Goal: Transaction & Acquisition: Book appointment/travel/reservation

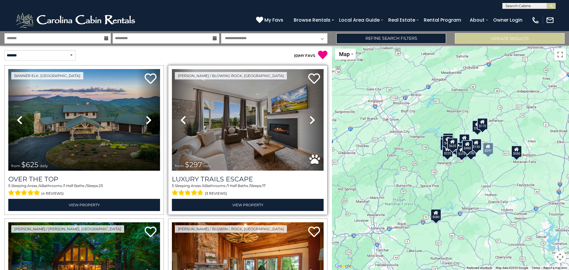
click at [239, 121] on img at bounding box center [248, 120] width 152 height 102
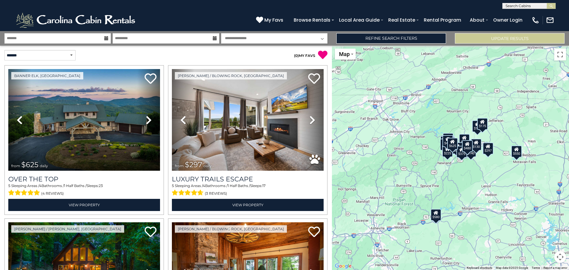
click at [107, 37] on icon at bounding box center [106, 38] width 4 height 4
click at [93, 40] on input "text" at bounding box center [57, 38] width 106 height 10
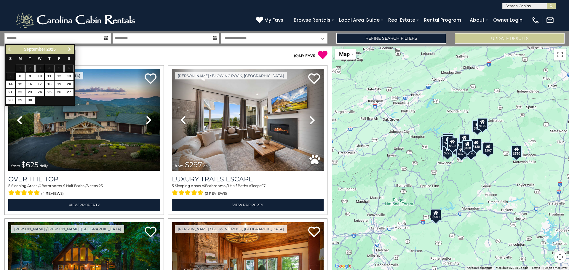
click at [68, 49] on span "Next" at bounding box center [69, 49] width 5 height 5
click at [59, 68] on link "3" at bounding box center [59, 68] width 9 height 7
type input "*******"
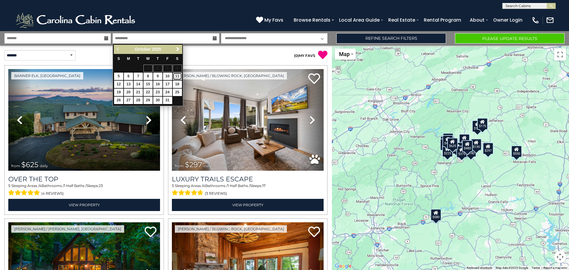
click at [177, 75] on link "11" at bounding box center [177, 76] width 9 height 7
type input "********"
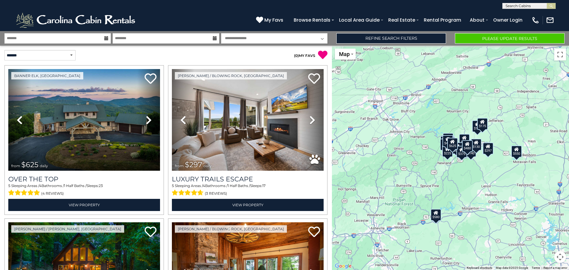
click at [324, 39] on select "**********" at bounding box center [274, 38] width 106 height 10
select select "*"
click at [221, 33] on select "**********" at bounding box center [274, 38] width 106 height 10
click at [421, 40] on link "Refine Search Filters" at bounding box center [391, 38] width 110 height 10
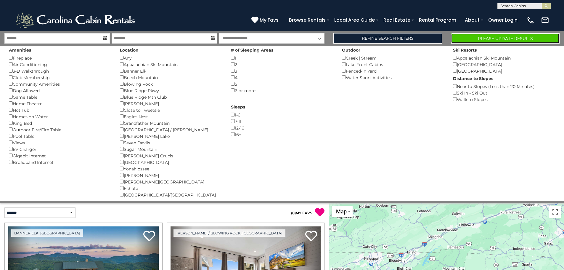
click at [499, 40] on button "Please Update Results" at bounding box center [505, 38] width 109 height 10
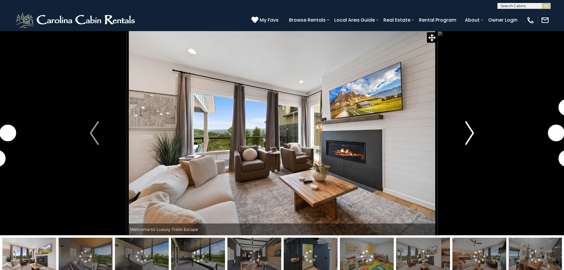
click at [468, 134] on img "Next" at bounding box center [470, 133] width 9 height 24
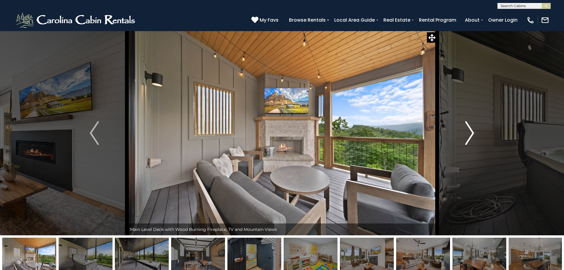
click at [468, 134] on img "Next" at bounding box center [470, 133] width 9 height 24
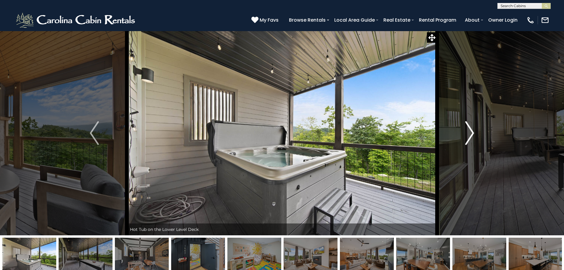
click at [468, 134] on img "Next" at bounding box center [470, 133] width 9 height 24
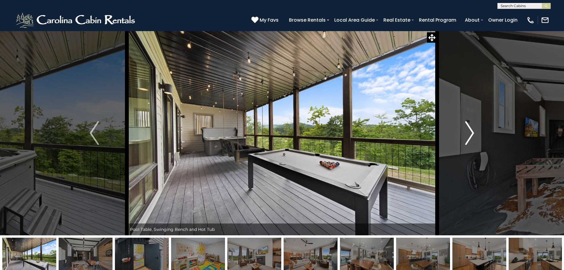
click at [468, 134] on img "Next" at bounding box center [470, 133] width 9 height 24
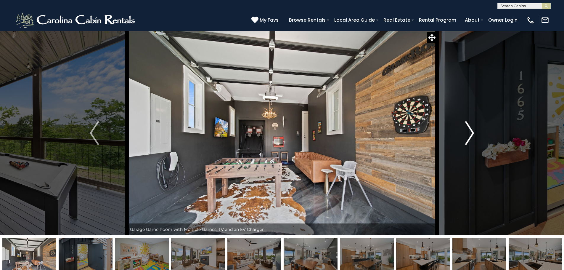
click at [468, 134] on img "Next" at bounding box center [470, 133] width 9 height 24
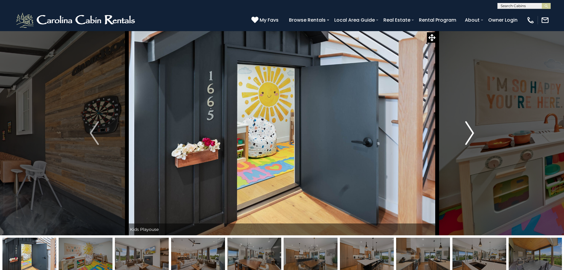
click at [468, 134] on img "Next" at bounding box center [470, 133] width 9 height 24
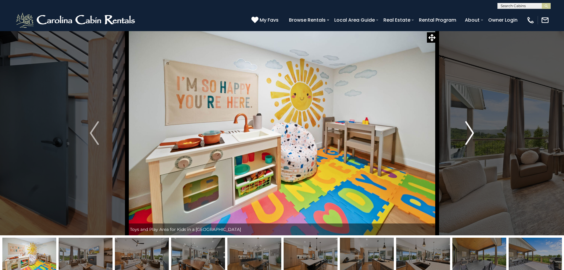
click at [468, 134] on img "Next" at bounding box center [470, 133] width 9 height 24
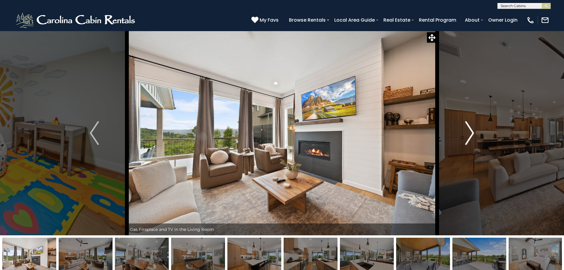
click at [468, 134] on img "Next" at bounding box center [470, 133] width 9 height 24
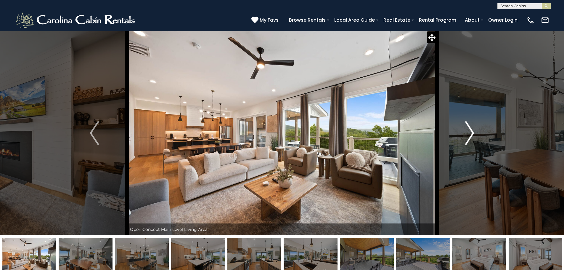
click at [468, 134] on img "Next" at bounding box center [470, 133] width 9 height 24
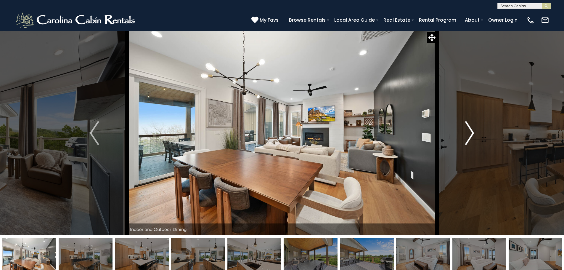
click at [468, 134] on img "Next" at bounding box center [470, 133] width 9 height 24
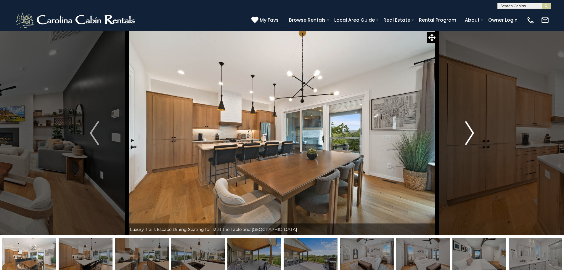
click at [468, 134] on img "Next" at bounding box center [470, 133] width 9 height 24
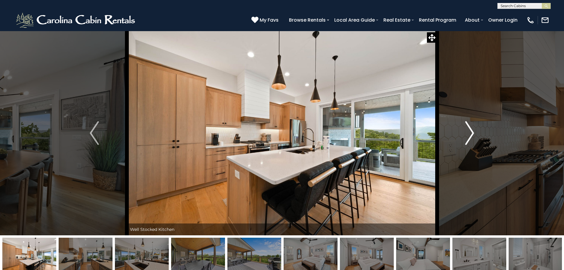
click at [468, 134] on img "Next" at bounding box center [470, 133] width 9 height 24
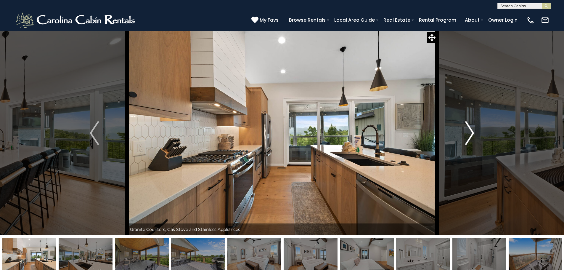
click at [468, 134] on img "Next" at bounding box center [470, 133] width 9 height 24
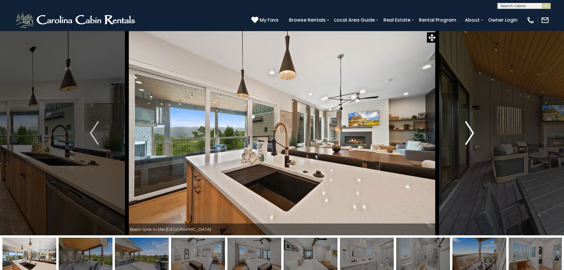
click at [468, 134] on img "Next" at bounding box center [470, 133] width 9 height 24
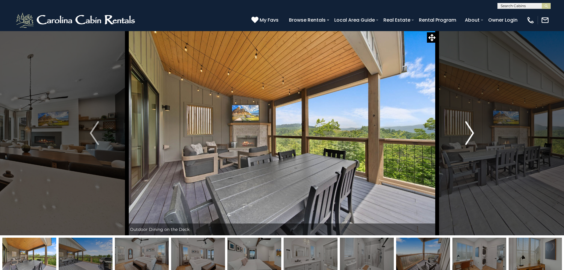
click at [468, 134] on img "Next" at bounding box center [470, 133] width 9 height 24
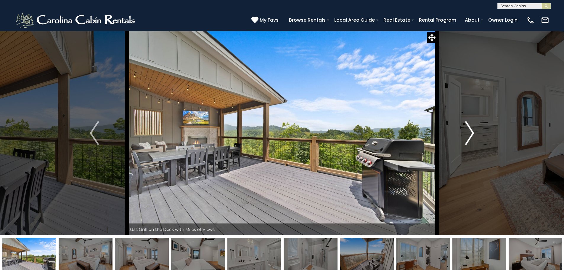
click at [468, 134] on img "Next" at bounding box center [470, 133] width 9 height 24
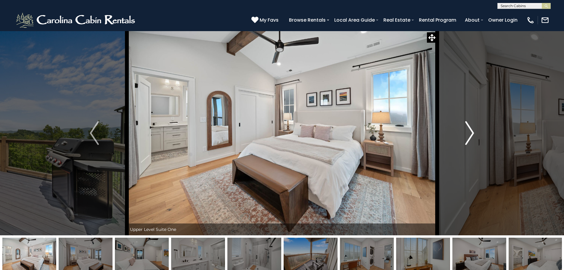
click at [468, 134] on img "Next" at bounding box center [470, 133] width 9 height 24
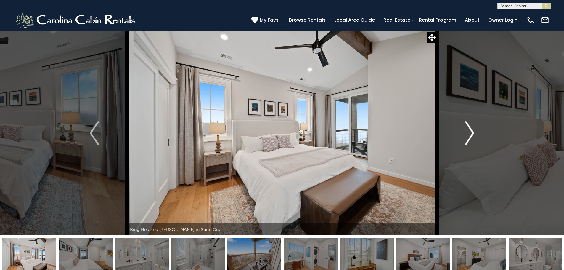
click at [468, 134] on img "Next" at bounding box center [470, 133] width 9 height 24
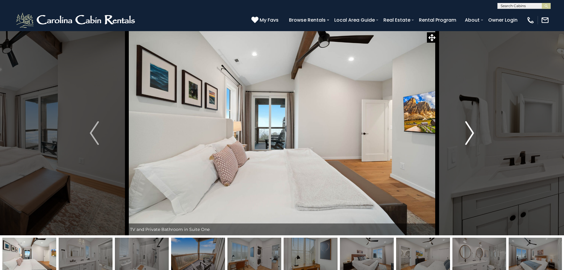
click at [468, 134] on img "Next" at bounding box center [470, 133] width 9 height 24
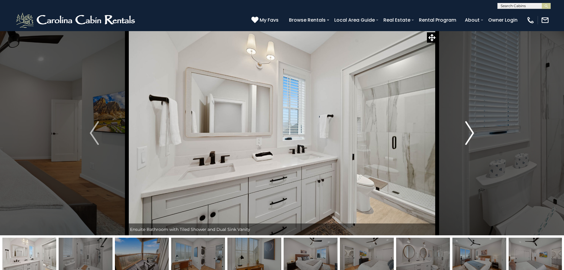
click at [468, 134] on img "Next" at bounding box center [470, 133] width 9 height 24
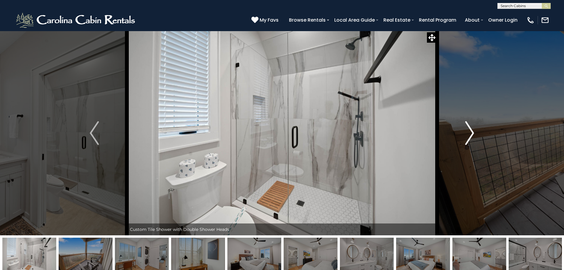
click at [468, 134] on img "Next" at bounding box center [470, 133] width 9 height 24
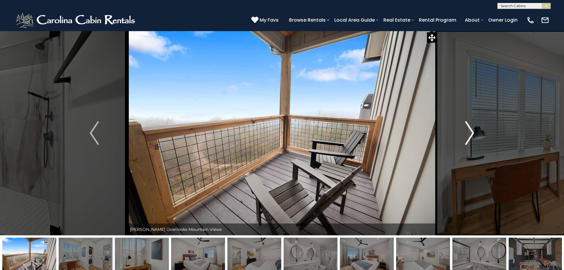
click at [468, 134] on img "Next" at bounding box center [470, 133] width 9 height 24
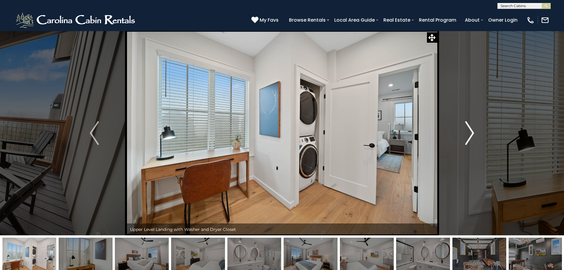
click at [468, 134] on img "Next" at bounding box center [470, 133] width 9 height 24
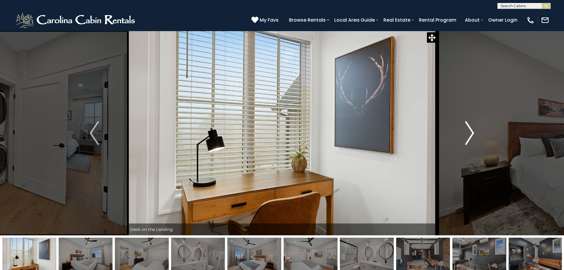
click at [468, 134] on img "Next" at bounding box center [470, 133] width 9 height 24
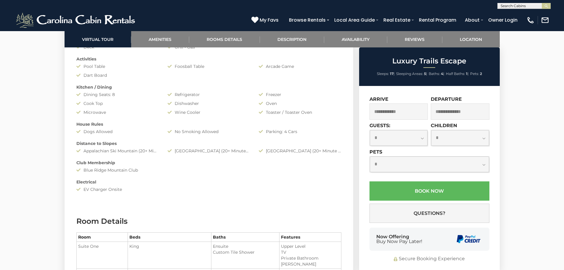
scroll to position [562, 0]
click at [412, 111] on input "text" at bounding box center [399, 111] width 59 height 16
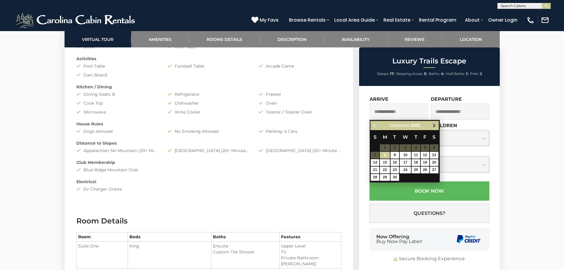
click at [435, 126] on span "Next" at bounding box center [434, 125] width 5 height 5
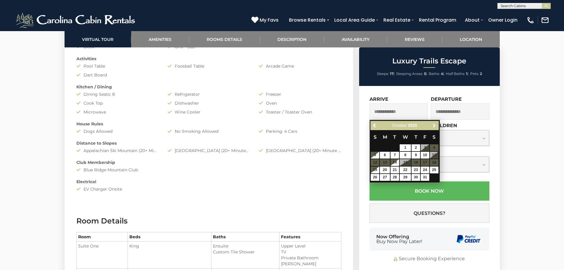
click at [435, 126] on span "Next" at bounding box center [434, 125] width 5 height 5
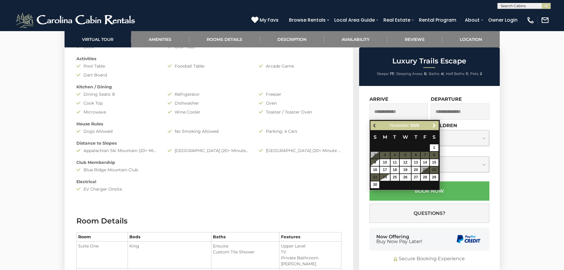
click at [373, 126] on span "Previous" at bounding box center [375, 125] width 5 height 5
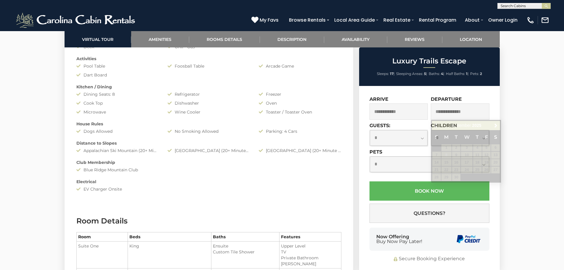
click at [336, 81] on div "Amenities Game Room Air Conditioning: Central Heat: Central/ Heat Pump Fireplac…" at bounding box center [209, 87] width 274 height 216
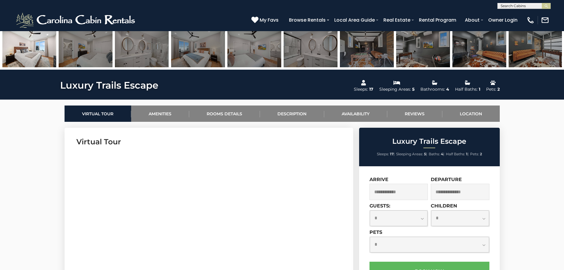
scroll to position [207, 0]
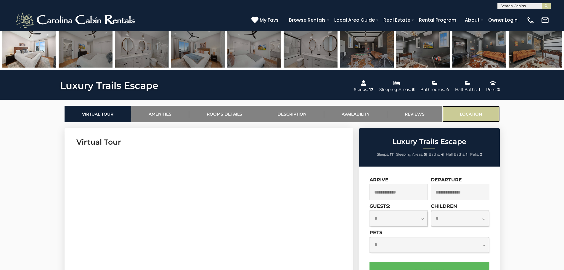
click at [470, 116] on link "Location" at bounding box center [471, 114] width 57 height 16
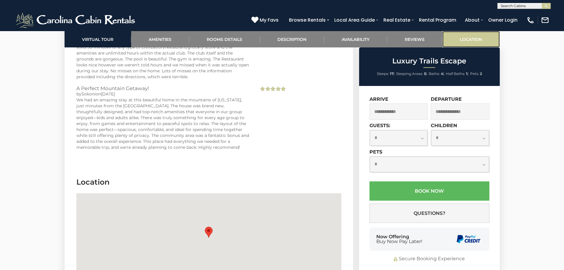
scroll to position [1613, 0]
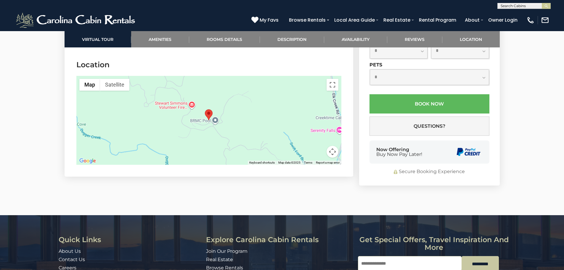
click at [315, 121] on div at bounding box center [208, 120] width 265 height 89
click at [333, 146] on button "Map camera controls" at bounding box center [333, 152] width 12 height 12
click at [320, 146] on button "Zoom out" at bounding box center [318, 152] width 12 height 12
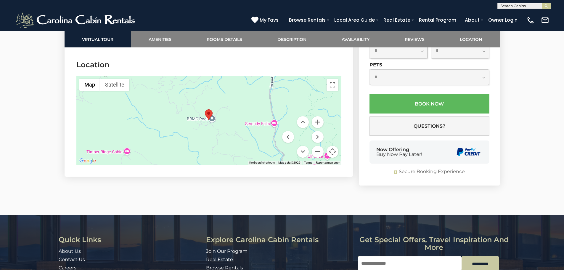
click at [320, 146] on button "Zoom out" at bounding box center [318, 152] width 12 height 12
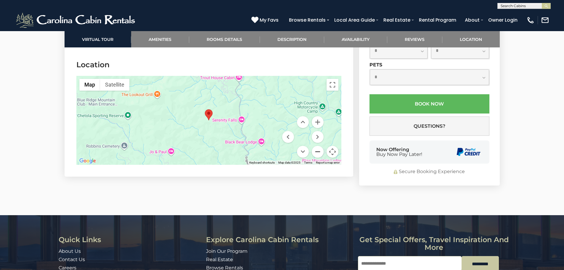
click at [320, 146] on button "Zoom out" at bounding box center [318, 152] width 12 height 12
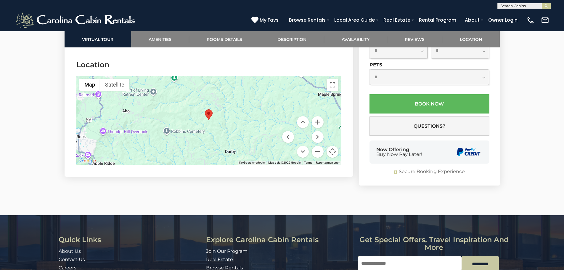
click at [320, 146] on button "Zoom out" at bounding box center [318, 152] width 12 height 12
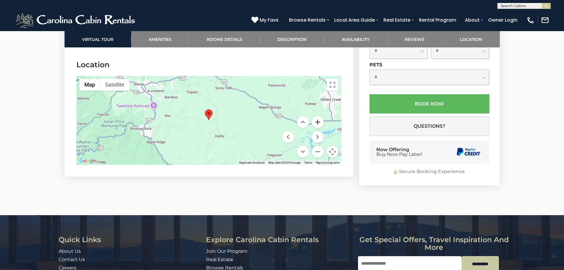
click at [315, 116] on button "Zoom in" at bounding box center [318, 122] width 12 height 12
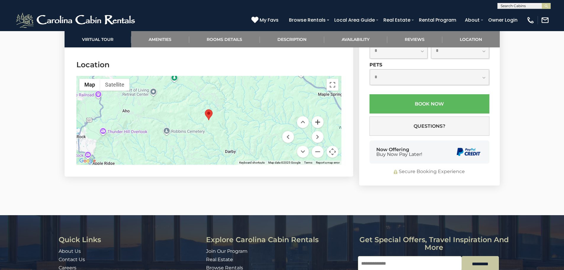
click at [315, 116] on button "Zoom in" at bounding box center [318, 122] width 12 height 12
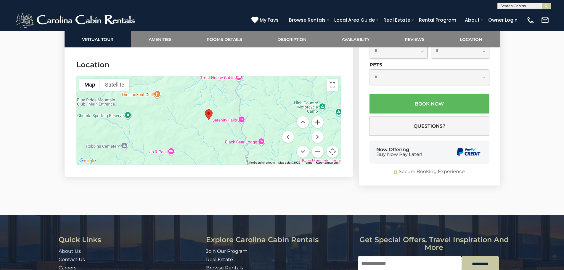
click at [315, 116] on button "Zoom in" at bounding box center [318, 122] width 12 height 12
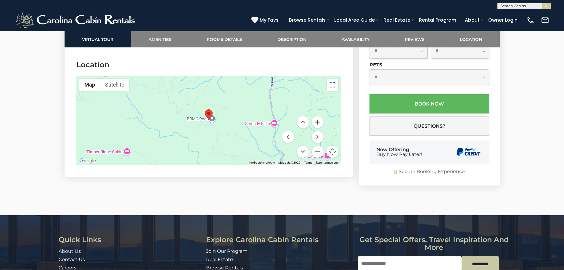
click at [315, 116] on button "Zoom in" at bounding box center [318, 122] width 12 height 12
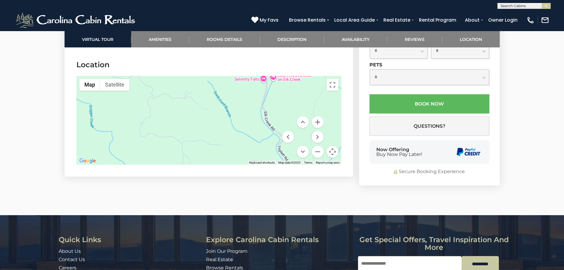
drag, startPoint x: 275, startPoint y: 126, endPoint x: 199, endPoint y: 76, distance: 90.8
click at [200, 76] on div at bounding box center [208, 120] width 265 height 89
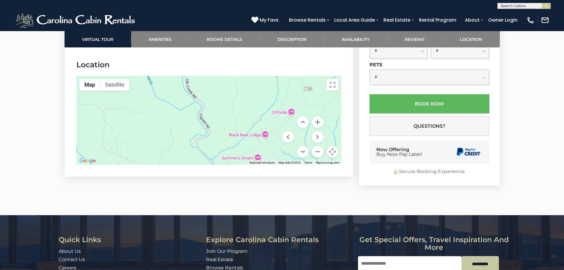
drag, startPoint x: 289, startPoint y: 103, endPoint x: 208, endPoint y: 71, distance: 87.3
click at [208, 76] on div at bounding box center [208, 120] width 265 height 89
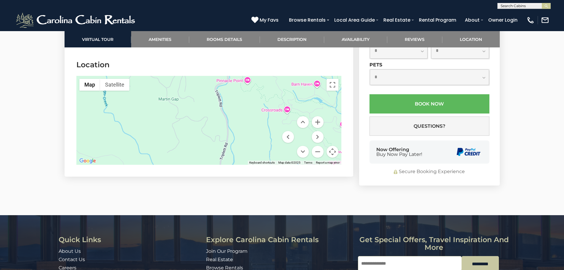
drag, startPoint x: 269, startPoint y: 101, endPoint x: 282, endPoint y: 14, distance: 88.1
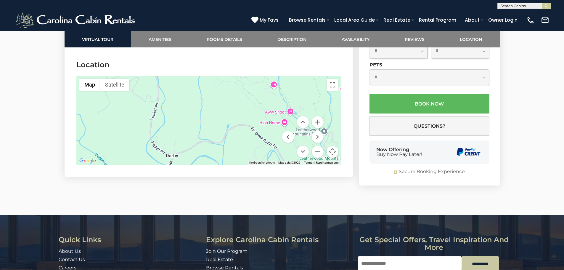
drag, startPoint x: 287, startPoint y: 95, endPoint x: 215, endPoint y: 49, distance: 85.7
click at [215, 51] on section "Location ← Move left → Move right ↑ Move up ↓ Move down + Zoom in - Zoom out Ho…" at bounding box center [209, 114] width 289 height 126
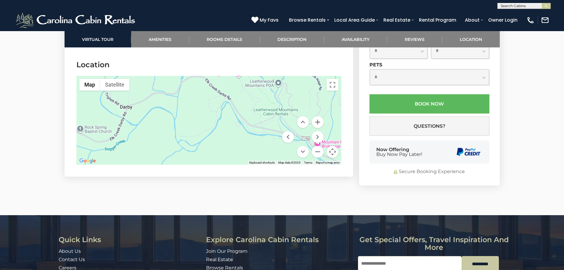
drag, startPoint x: 233, startPoint y: 100, endPoint x: 191, endPoint y: 56, distance: 61.4
click at [191, 56] on section "Location ← Move left → Move right ↑ Move up ↓ Move down + Zoom in - Zoom out Ho…" at bounding box center [209, 114] width 289 height 126
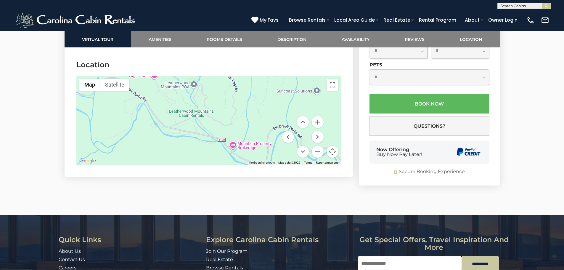
drag, startPoint x: 299, startPoint y: 81, endPoint x: 213, endPoint y: 84, distance: 85.7
click at [214, 83] on div at bounding box center [208, 120] width 265 height 89
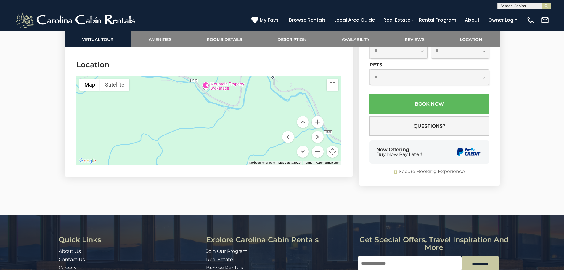
drag, startPoint x: 265, startPoint y: 112, endPoint x: 238, endPoint y: 55, distance: 63.7
click at [239, 52] on section "Location ← Move left → Move right ↑ Move up ↓ Move down + Zoom in - Zoom out Ho…" at bounding box center [209, 114] width 289 height 126
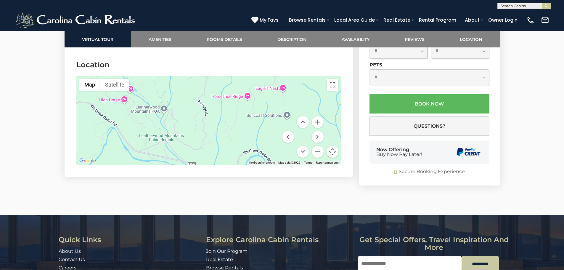
drag, startPoint x: 266, startPoint y: 103, endPoint x: 319, endPoint y: 181, distance: 94.8
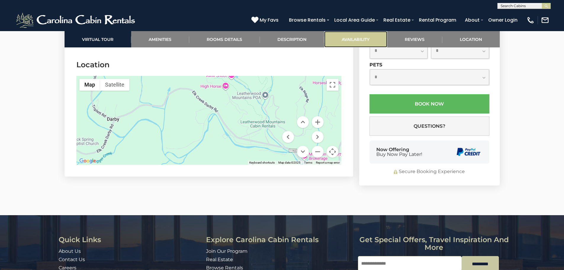
click at [353, 36] on link "Availability" at bounding box center [355, 39] width 63 height 16
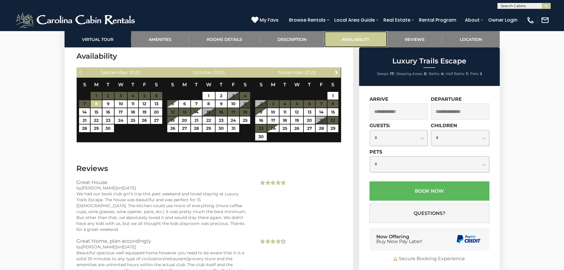
scroll to position [1281, 0]
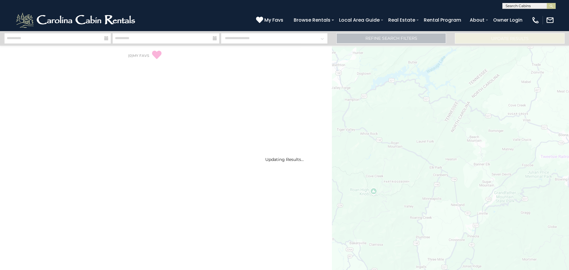
select select "*"
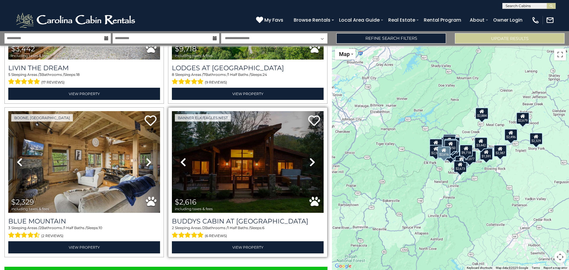
scroll to position [2112, 0]
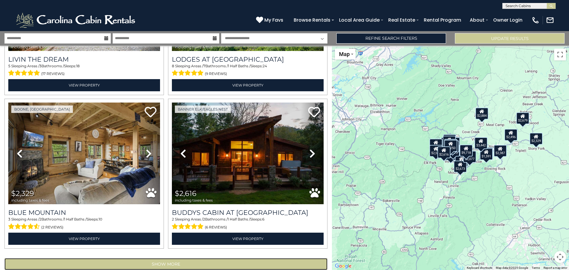
click at [165, 258] on button "Show More" at bounding box center [165, 264] width 323 height 12
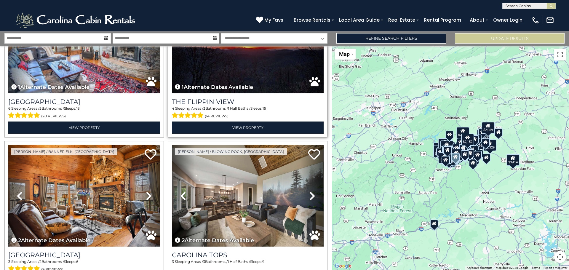
scroll to position [3910, 0]
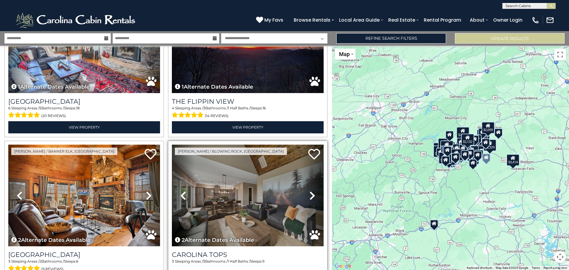
click at [309, 191] on icon at bounding box center [312, 195] width 6 height 9
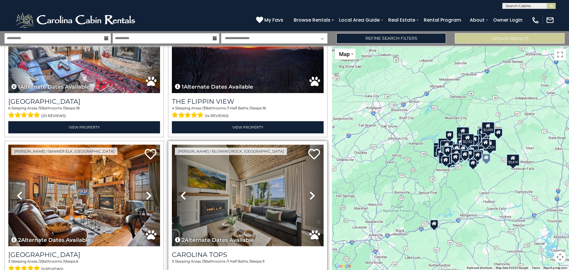
click at [248, 176] on img at bounding box center [248, 196] width 152 height 102
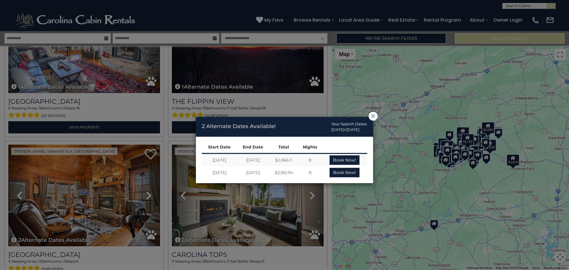
click at [374, 116] on span "×" at bounding box center [372, 116] width 5 height 0
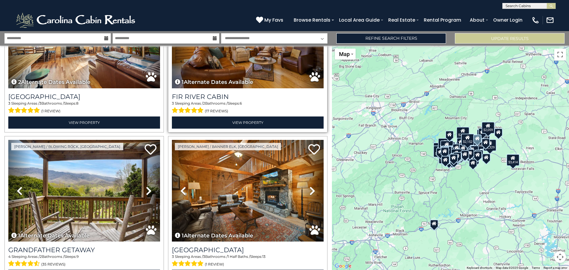
scroll to position [5448, 0]
